Goal: Navigation & Orientation: Understand site structure

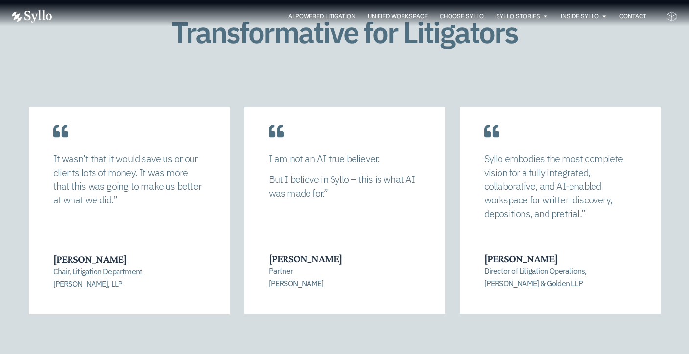
scroll to position [1766, 0]
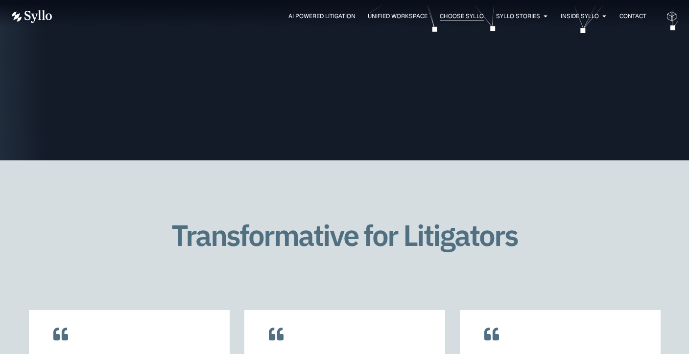
click at [459, 13] on span "Choose Syllo" at bounding box center [462, 16] width 44 height 9
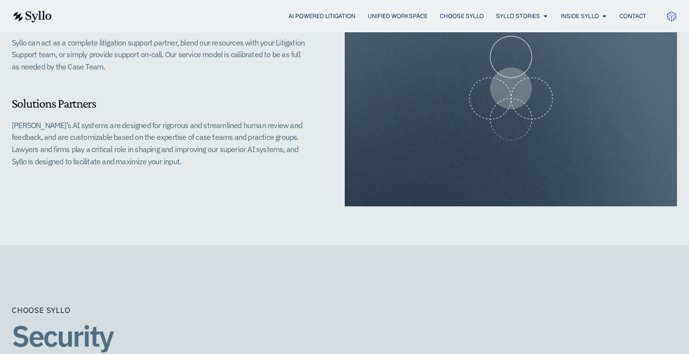
scroll to position [1019, 0]
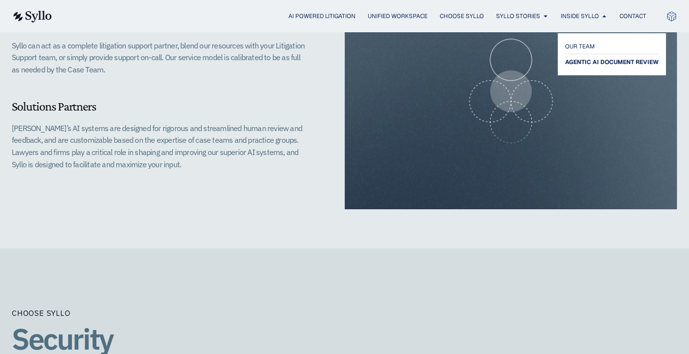
click at [587, 63] on span "AGENTIC AI DOCUMENT REVIEW" at bounding box center [612, 62] width 94 height 12
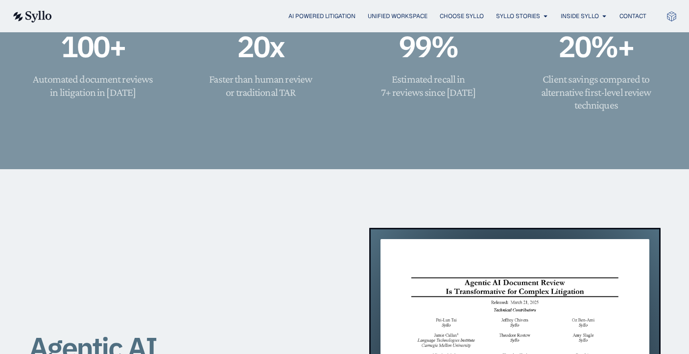
scroll to position [725, 0]
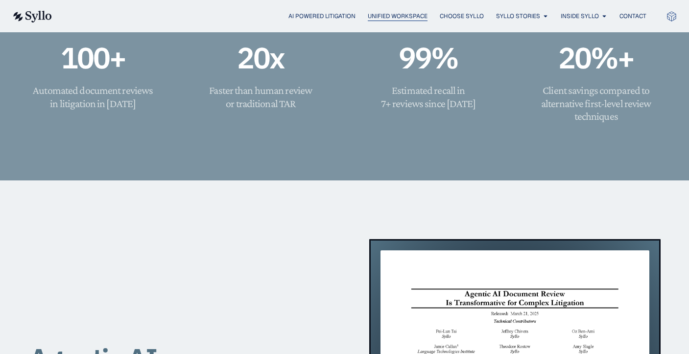
click at [389, 20] on span "Unified Workspace" at bounding box center [398, 16] width 60 height 9
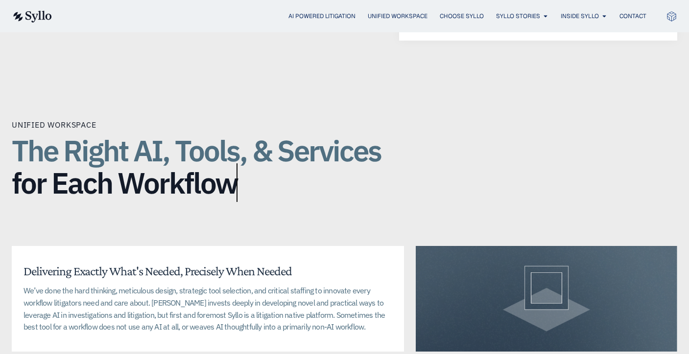
scroll to position [1894, 0]
